Goal: Browse casually

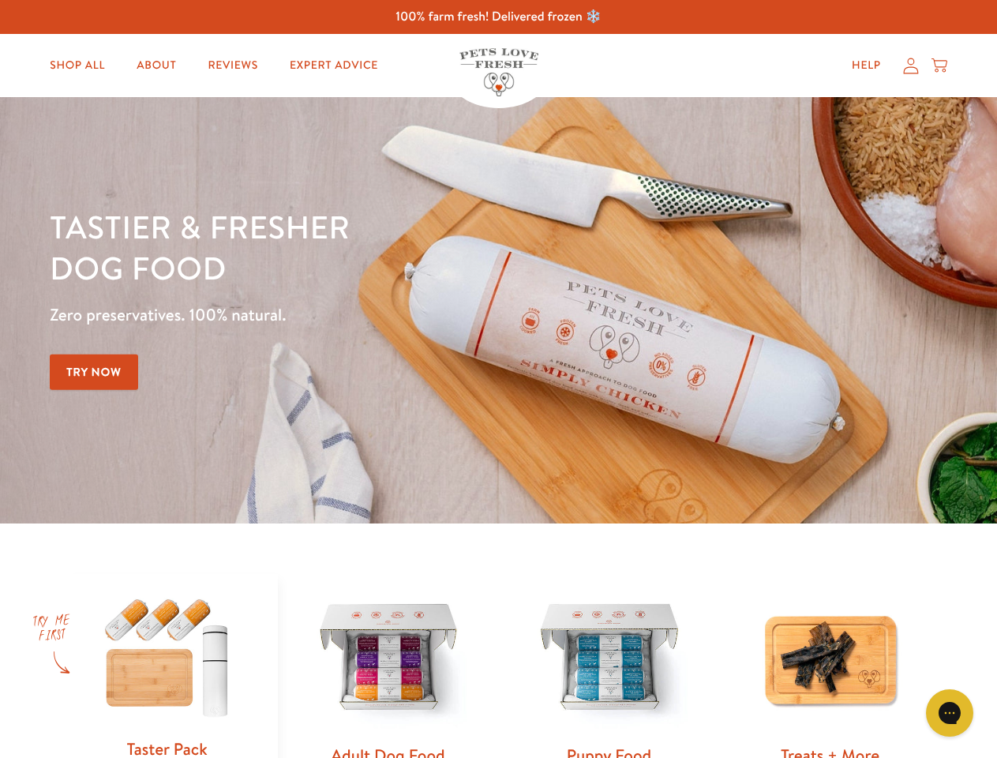
click at [498, 379] on div "Tastier & fresher dog food Zero preservatives. 100% natural. Try Now" at bounding box center [349, 310] width 599 height 208
click at [950, 713] on icon "Gorgias live chat" at bounding box center [949, 712] width 15 height 15
